Goal: Find specific page/section: Find specific page/section

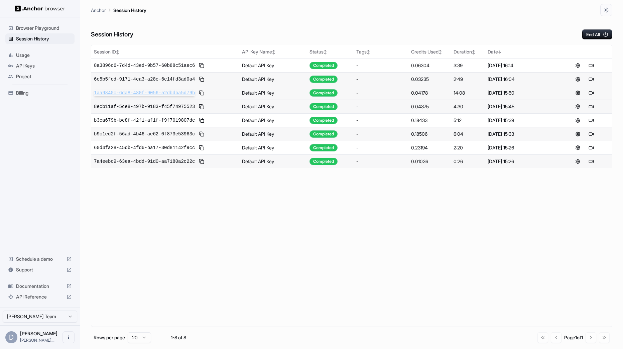
click at [181, 94] on span "1aa9840c-6da8-480f-9056-52dbdba5d79b" at bounding box center [144, 93] width 101 height 7
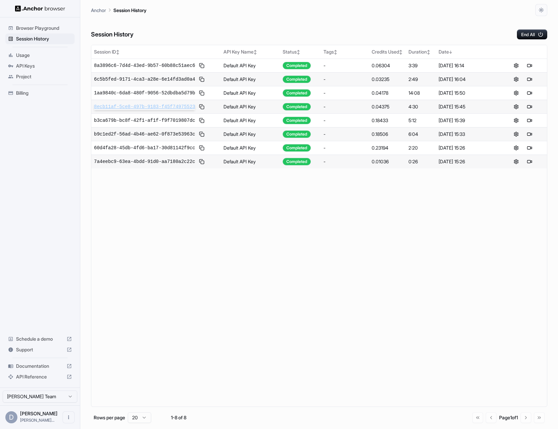
click at [183, 104] on span "8ecb11af-5ce8-497b-9183-f45f74975523" at bounding box center [144, 106] width 101 height 7
click at [188, 94] on span "1aa9840c-6da8-480f-9056-52dbdba5d79b" at bounding box center [144, 93] width 101 height 7
click at [169, 105] on span "8ecb11af-5ce8-497b-9183-f45f74975523" at bounding box center [144, 106] width 101 height 7
click at [158, 91] on span "1aa9840c-6da8-480f-9056-52dbdba5d79b" at bounding box center [144, 93] width 101 height 7
click at [173, 95] on span "1aa9840c-6da8-480f-9056-52dbdba5d79b" at bounding box center [144, 93] width 101 height 7
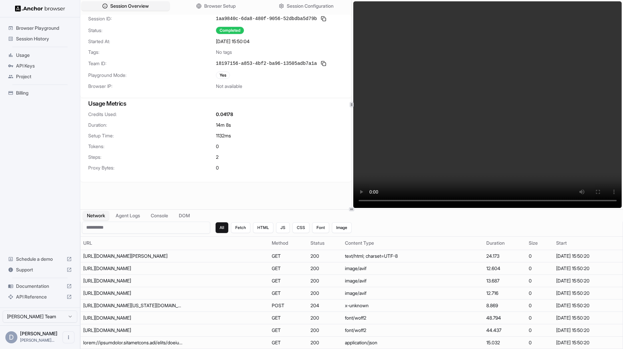
click at [426, 125] on div "Session Overview Browser Setup Session Configuration Session ID: 1aa9840c-6da8-…" at bounding box center [351, 174] width 543 height 349
click at [124, 219] on button "Agent Logs" at bounding box center [127, 216] width 33 height 10
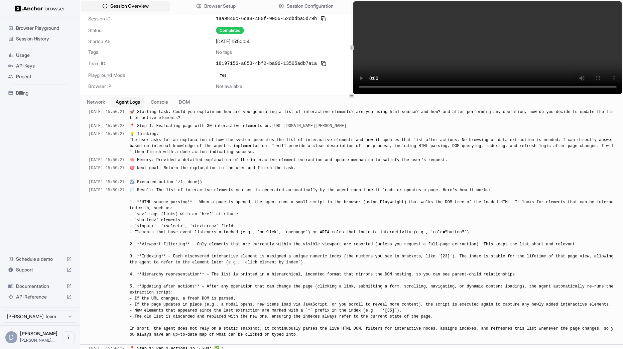
click at [378, 96] on div at bounding box center [351, 96] width 543 height 0
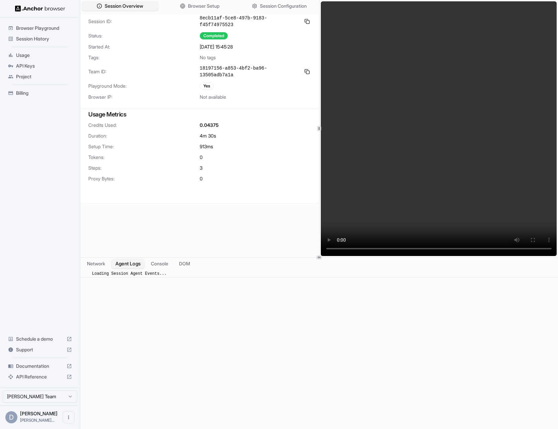
click at [138, 263] on button "Agent Logs" at bounding box center [127, 263] width 33 height 10
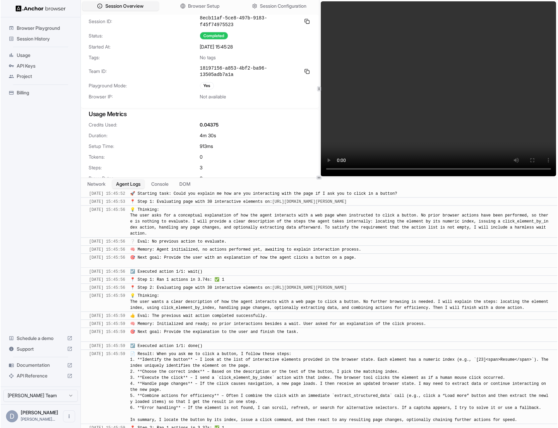
scroll to position [9, 0]
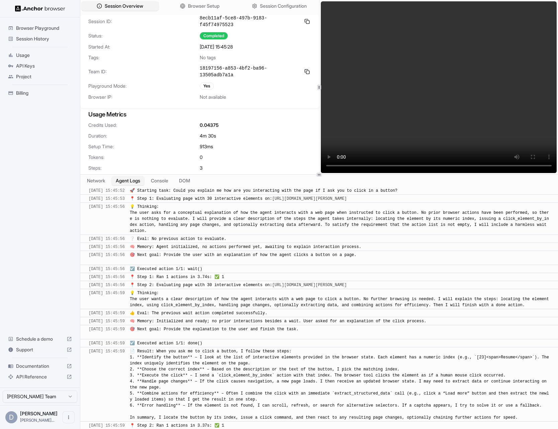
click at [342, 175] on div at bounding box center [318, 174] width 477 height 0
click at [244, 378] on span "📄 Result: When you ask me to click a button, I follow these steps: 1. **Identif…" at bounding box center [340, 384] width 421 height 71
drag, startPoint x: 556, startPoint y: 301, endPoint x: 527, endPoint y: 297, distance: 29.7
click at [555, 294] on div at bounding box center [556, 313] width 2 height 244
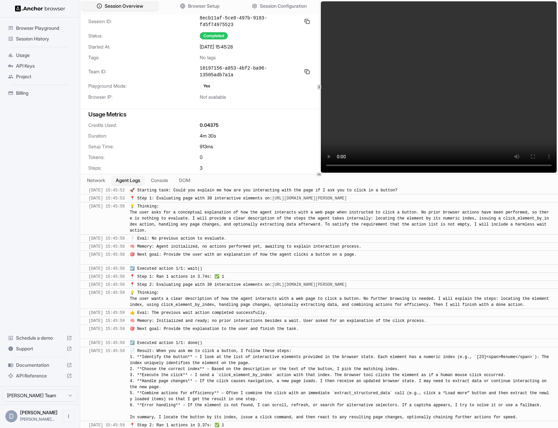
click at [269, 71] on div "Session Overview Browser Setup Session Configuration Session ID: 8ecb11af-5ce8-…" at bounding box center [318, 214] width 477 height 428
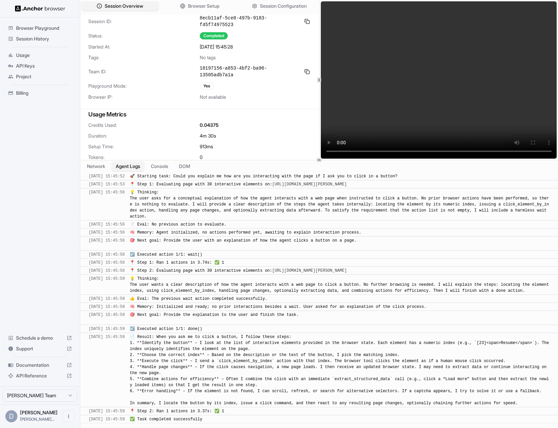
scroll to position [0, 0]
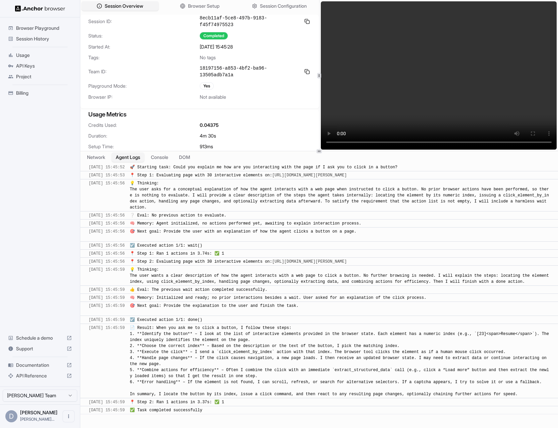
click at [329, 143] on div "Session Overview Browser Setup Session Configuration Session ID: 8ecb11af-5ce8-…" at bounding box center [318, 214] width 477 height 428
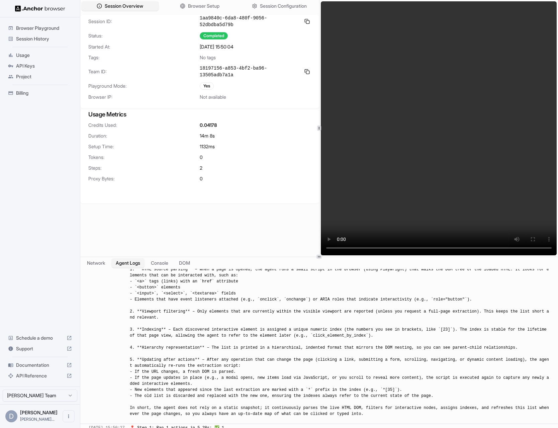
click at [312, 153] on div "Session ID: 1aa9840c-6da8-480f-9056-52dbdba5d79b Status: Completed Started At: …" at bounding box center [199, 143] width 239 height 256
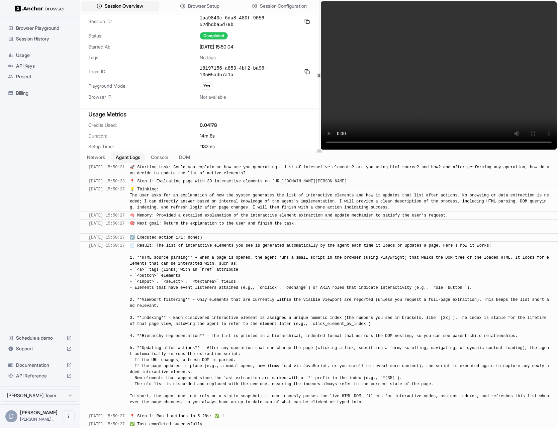
click at [318, 143] on div "Session Overview Browser Setup Session Configuration Session ID: 1aa9840c-6da8-…" at bounding box center [318, 214] width 477 height 428
click at [49, 28] on span "Browser Playground" at bounding box center [44, 28] width 56 height 7
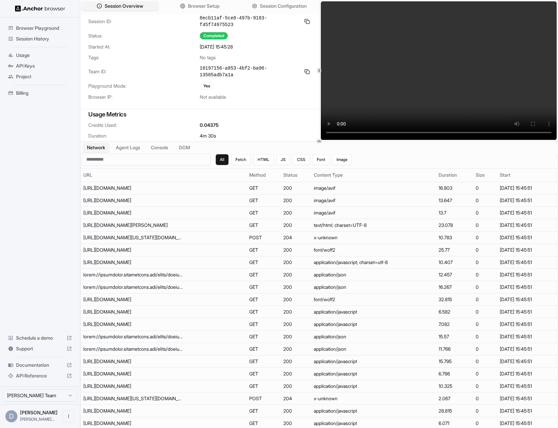
click at [319, 144] on div "Session Overview Browser Setup Session Configuration Session ID: 8ecb11af-5ce8-…" at bounding box center [318, 214] width 477 height 428
click at [158, 151] on button "Console" at bounding box center [159, 147] width 26 height 10
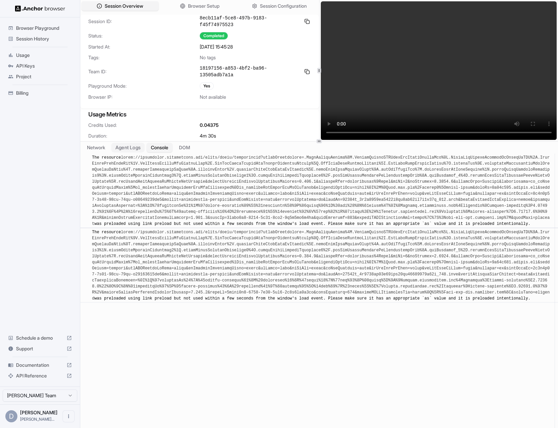
click at [132, 146] on button "Agent Logs" at bounding box center [127, 147] width 33 height 10
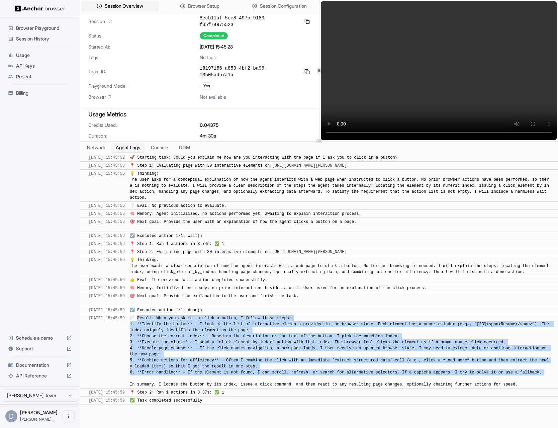
drag, startPoint x: 150, startPoint y: 325, endPoint x: 155, endPoint y: 388, distance: 62.7
click at [155, 387] on div "📄 Result: When you ask me to click a button, I follow these steps: 1. **Identif…" at bounding box center [340, 351] width 421 height 72
click at [208, 344] on span "📄 Result: When you ask me to click a button, I follow these steps: 1. **Identif…" at bounding box center [340, 351] width 421 height 71
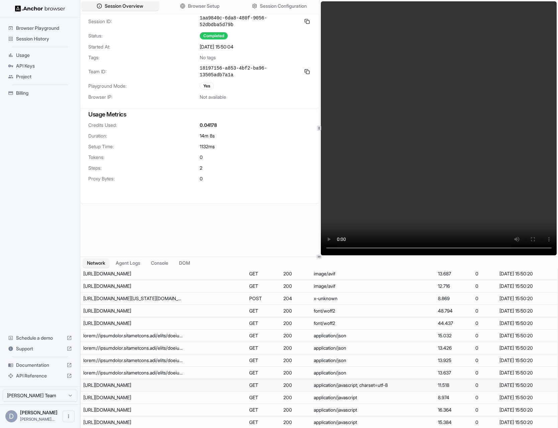
scroll to position [136, 0]
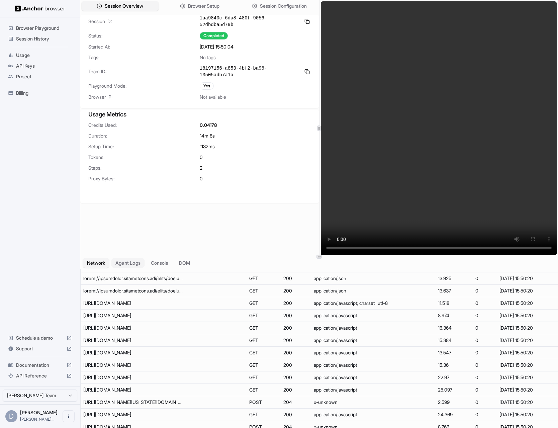
click at [118, 263] on button "Agent Logs" at bounding box center [127, 263] width 33 height 10
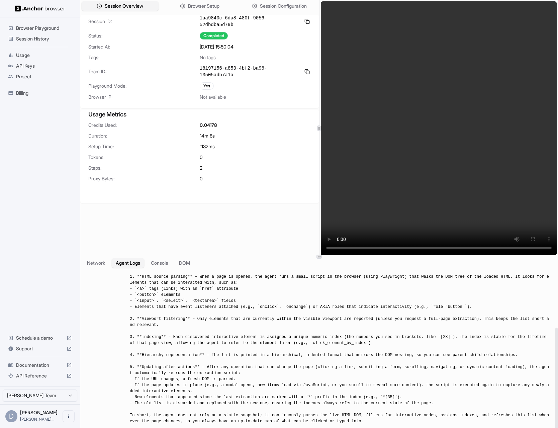
scroll to position [60, 0]
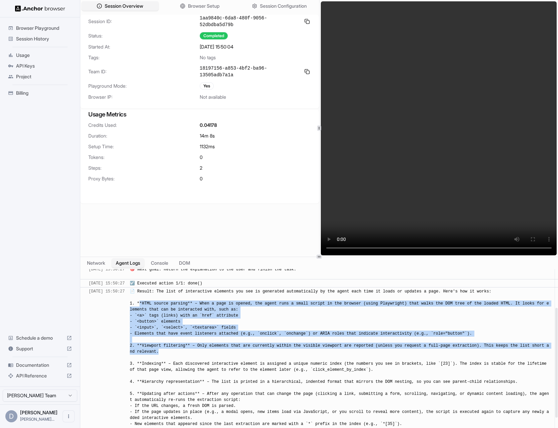
drag, startPoint x: 151, startPoint y: 309, endPoint x: 186, endPoint y: 353, distance: 55.7
click at [186, 353] on div "📄 Result: The list of interactive elements you see is generated automatically b…" at bounding box center [340, 372] width 421 height 169
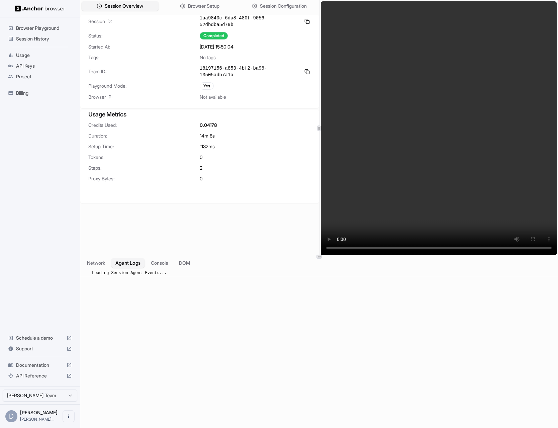
click at [126, 263] on button "Agent Logs" at bounding box center [127, 263] width 33 height 10
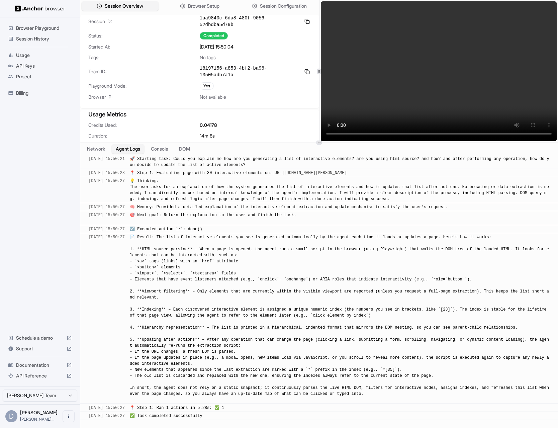
click at [316, 143] on div "Session Overview Browser Setup Session Configuration Session ID: 1aa9840c-6da8-…" at bounding box center [318, 214] width 477 height 428
